Goal: Find specific page/section: Find specific page/section

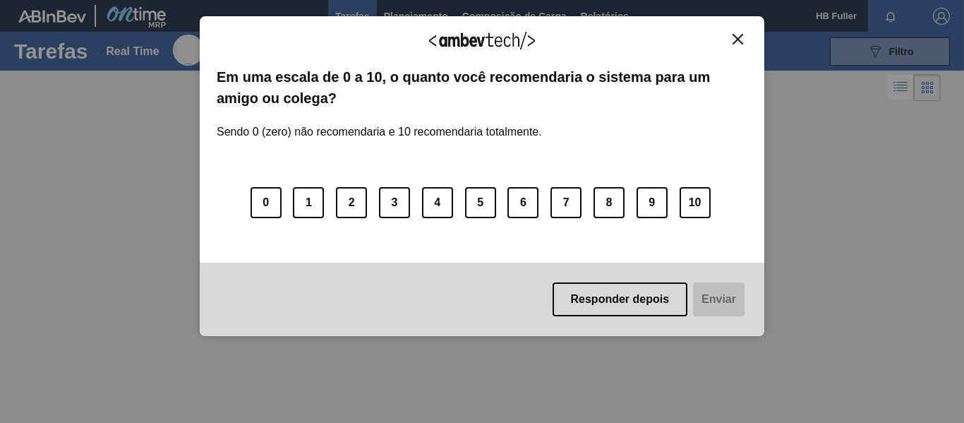
drag, startPoint x: 700, startPoint y: 206, endPoint x: 702, endPoint y: 220, distance: 14.2
click at [700, 205] on button "10" at bounding box center [695, 202] width 31 height 31
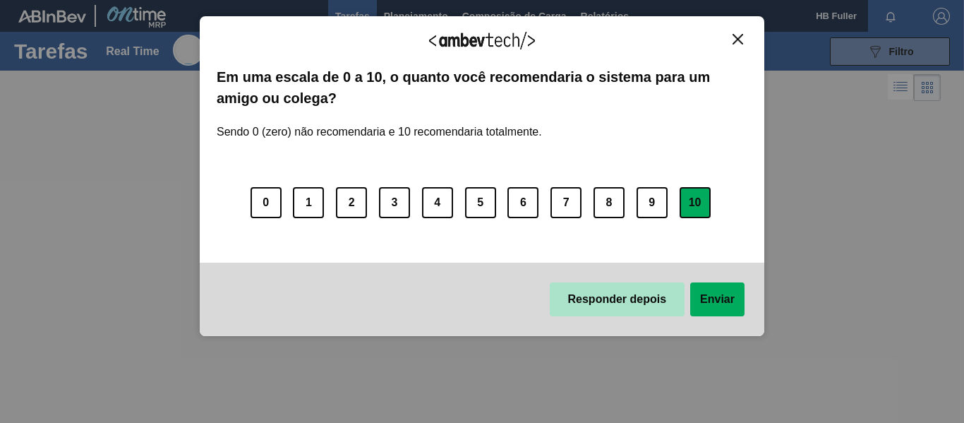
click at [643, 296] on button "Responder depois" at bounding box center [618, 299] width 136 height 34
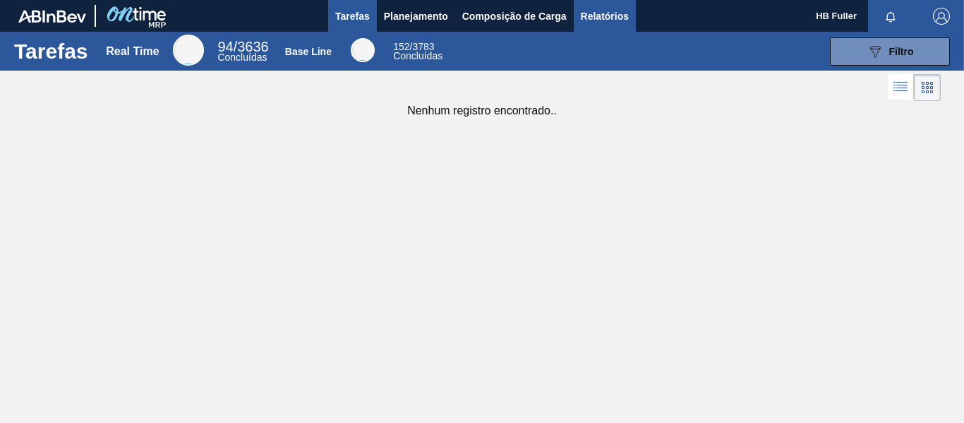
click at [621, 11] on span "Relatórios" at bounding box center [605, 16] width 48 height 17
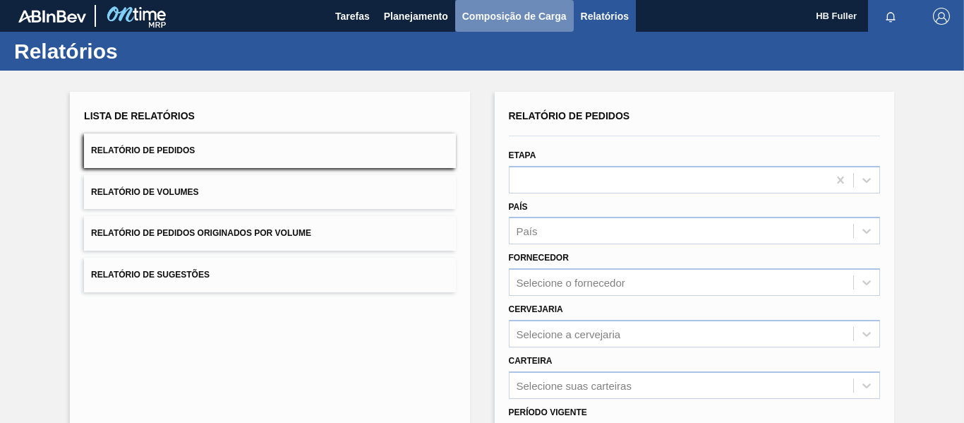
click at [546, 15] on span "Composição de Carga" at bounding box center [514, 16] width 104 height 17
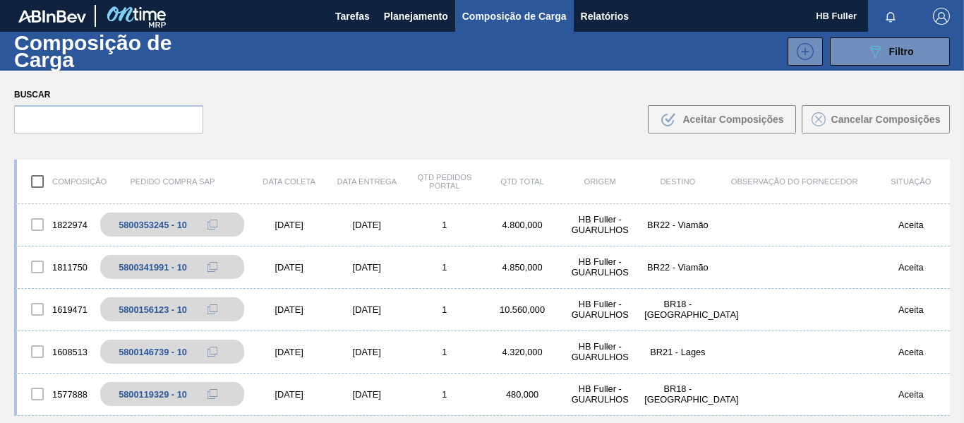
drag, startPoint x: 363, startPoint y: 116, endPoint x: 374, endPoint y: 35, distance: 82.7
click at [363, 115] on div "Buscar .b{fill:var(--color-action-default)} Aceitar Composições Cancelar Compos…" at bounding box center [482, 109] width 964 height 77
click at [357, 18] on span "Tarefas" at bounding box center [352, 16] width 35 height 17
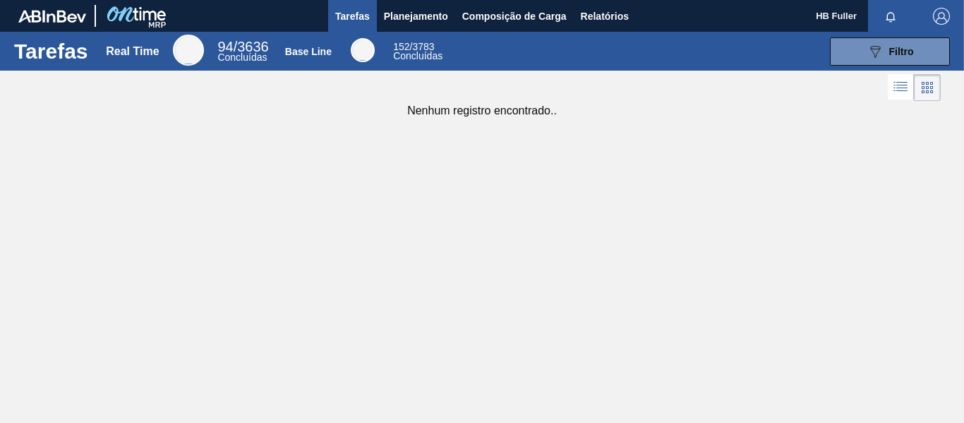
click at [820, 8] on span "HB Fuller" at bounding box center [836, 16] width 41 height 32
